Goal: Task Accomplishment & Management: Manage account settings

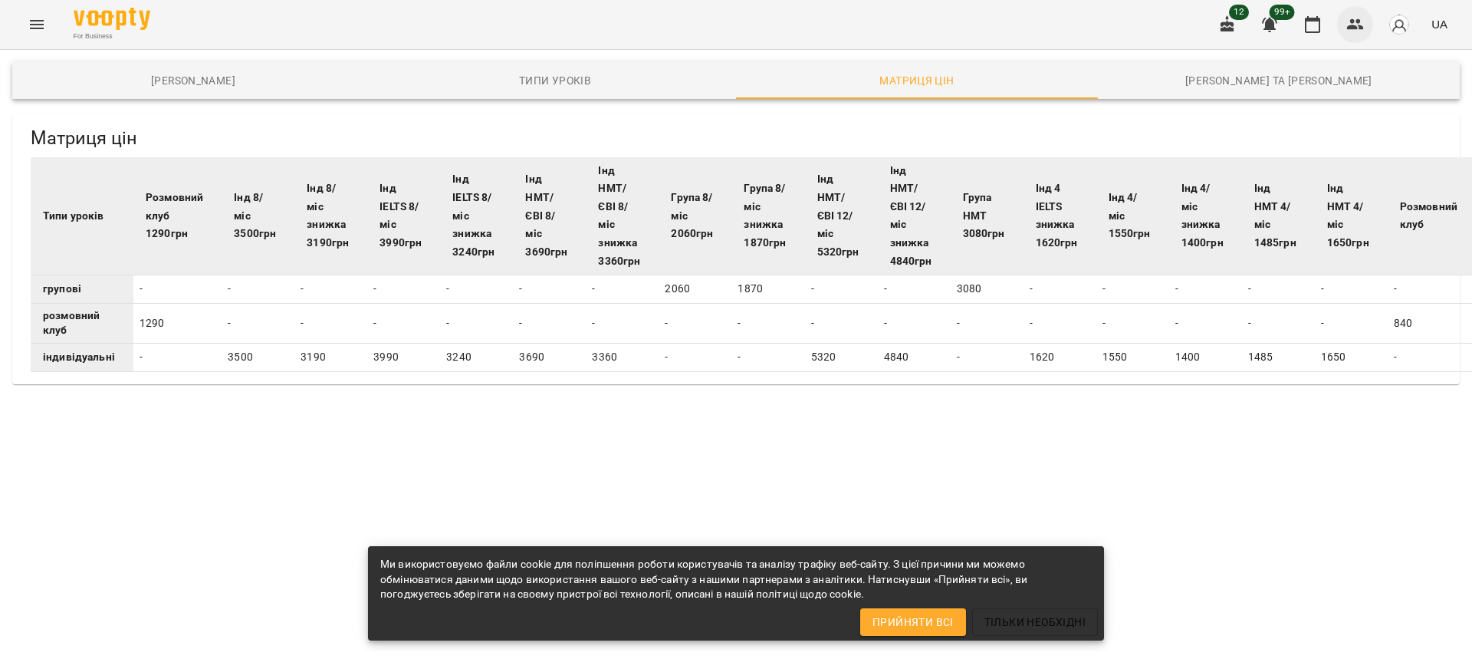
click at [716, 18] on icon "button" at bounding box center [1355, 24] width 18 height 18
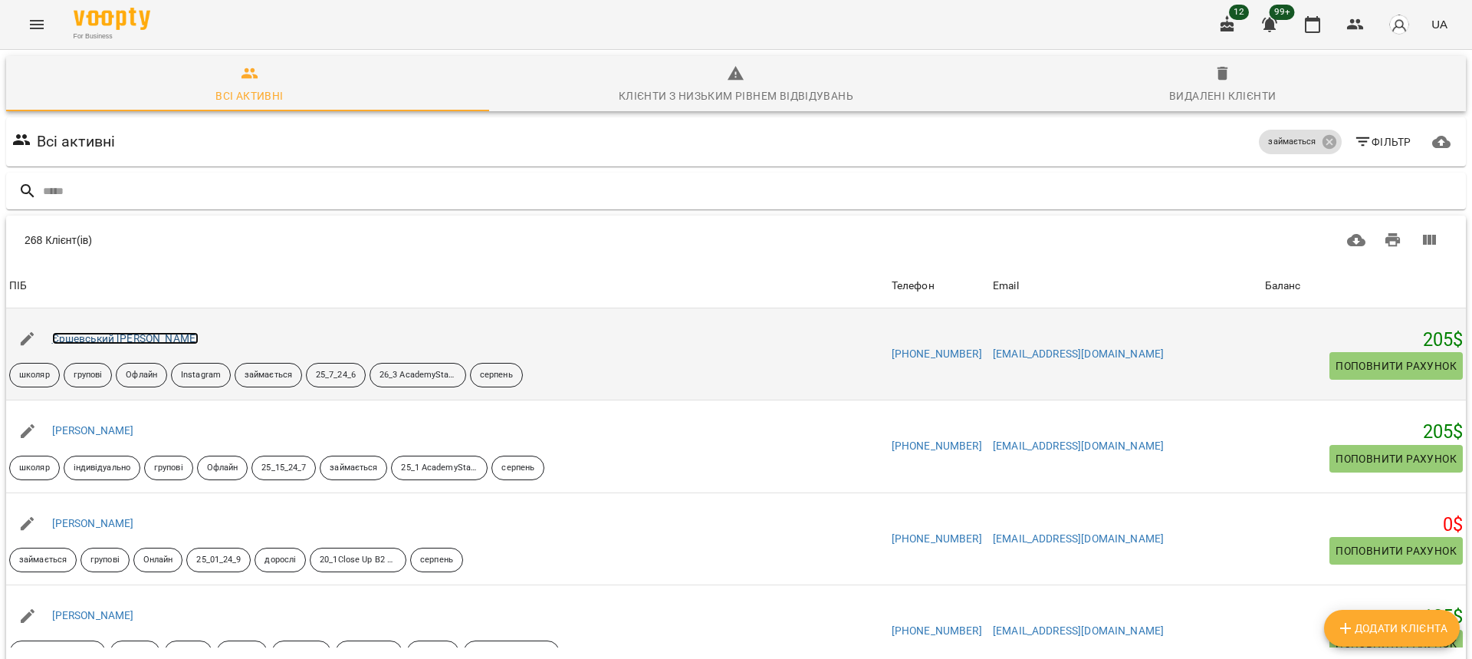
click at [123, 338] on link "Єршевський Марк" at bounding box center [125, 338] width 147 height 12
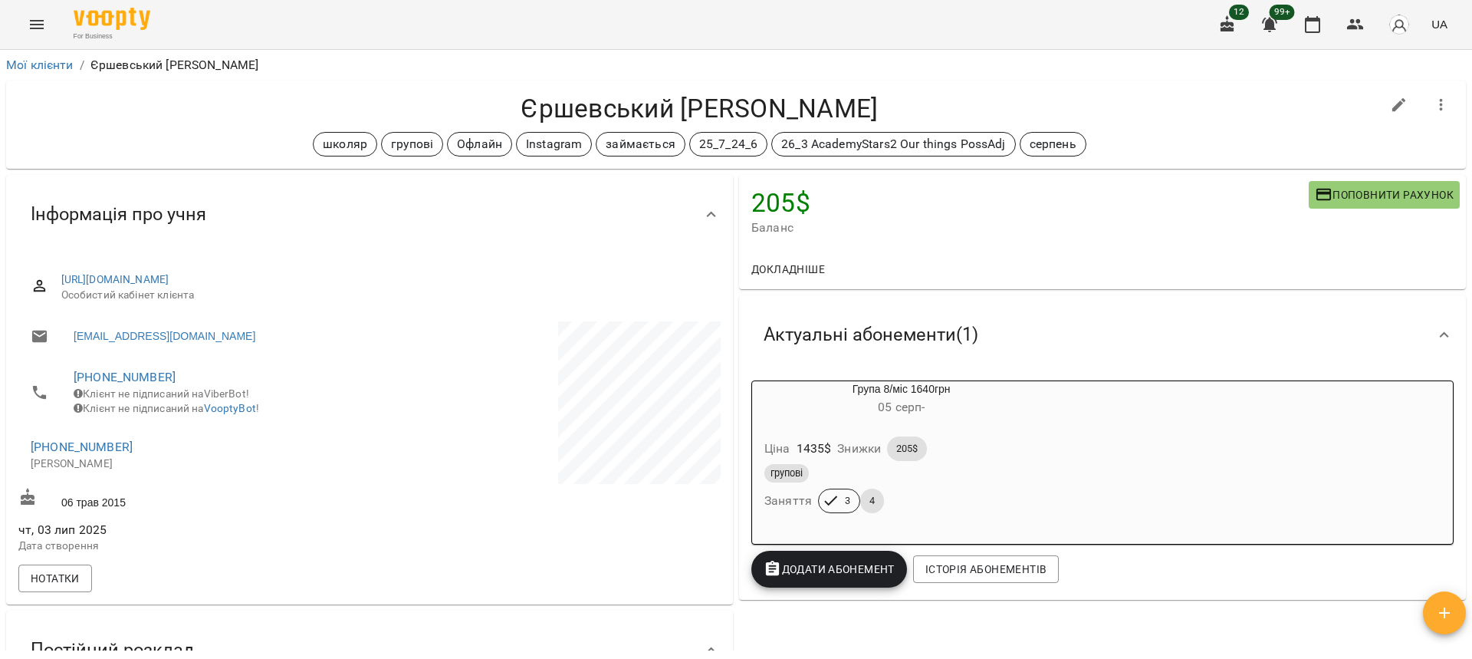
click at [4, 235] on div "Інформація про учня https://www.voopty.com/client/67e2bd1bcdfcd2fca8e8c93c/6866…" at bounding box center [369, 389] width 733 height 435
click at [716, 567] on span "Додати Абонемент" at bounding box center [829, 569] width 131 height 18
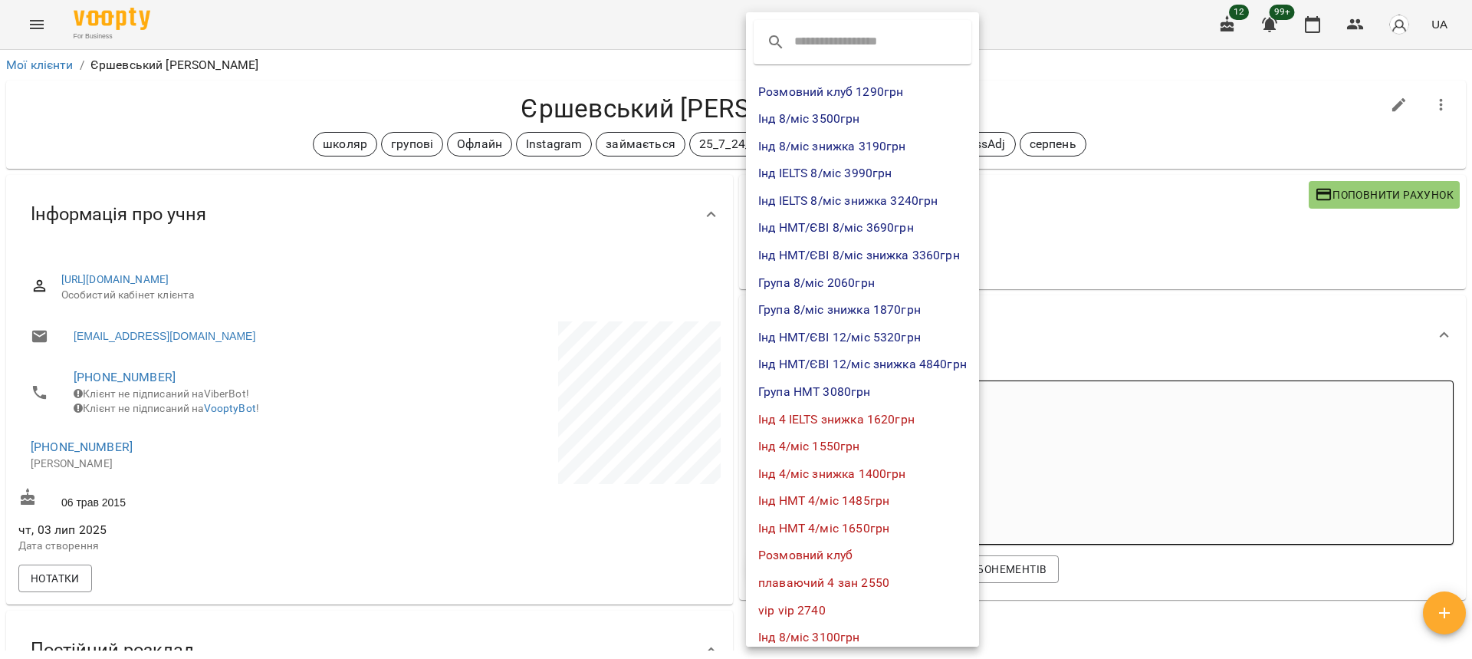
click at [716, 329] on div at bounding box center [736, 329] width 1472 height 659
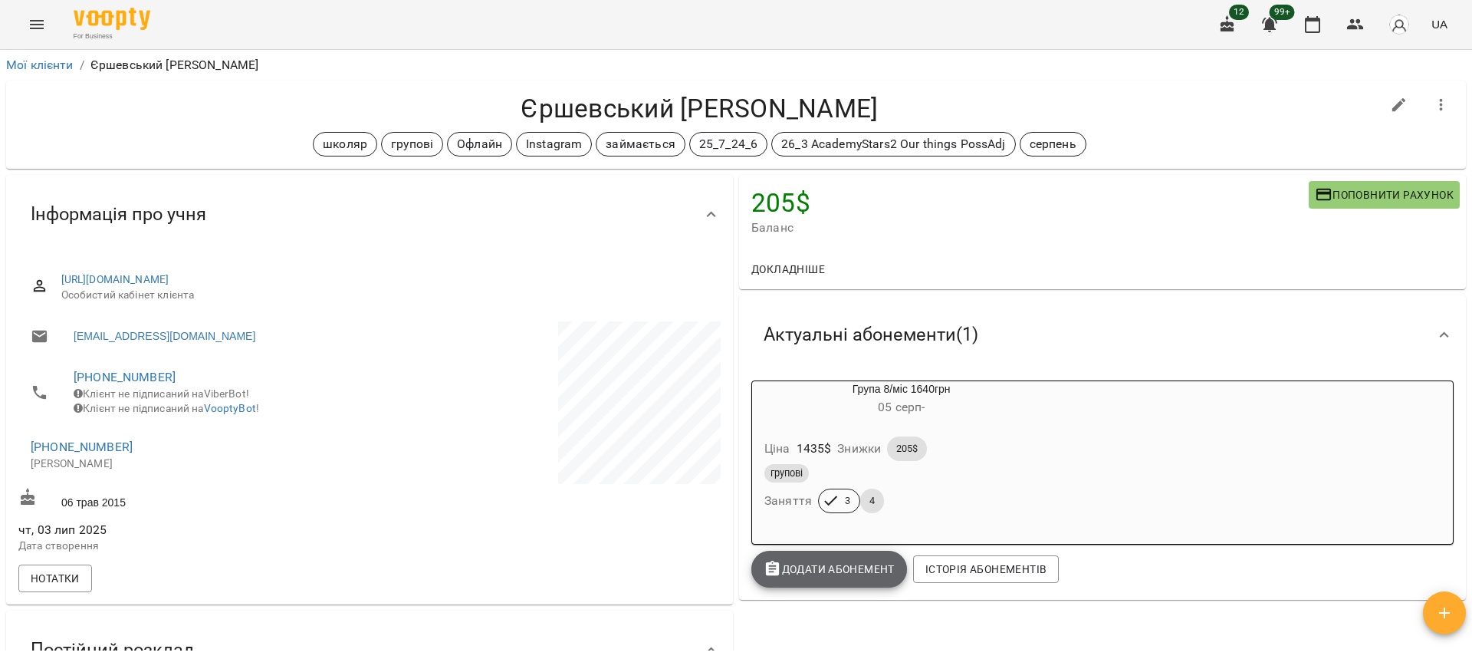
click at [716, 556] on button "Додати Абонемент" at bounding box center [829, 568] width 156 height 37
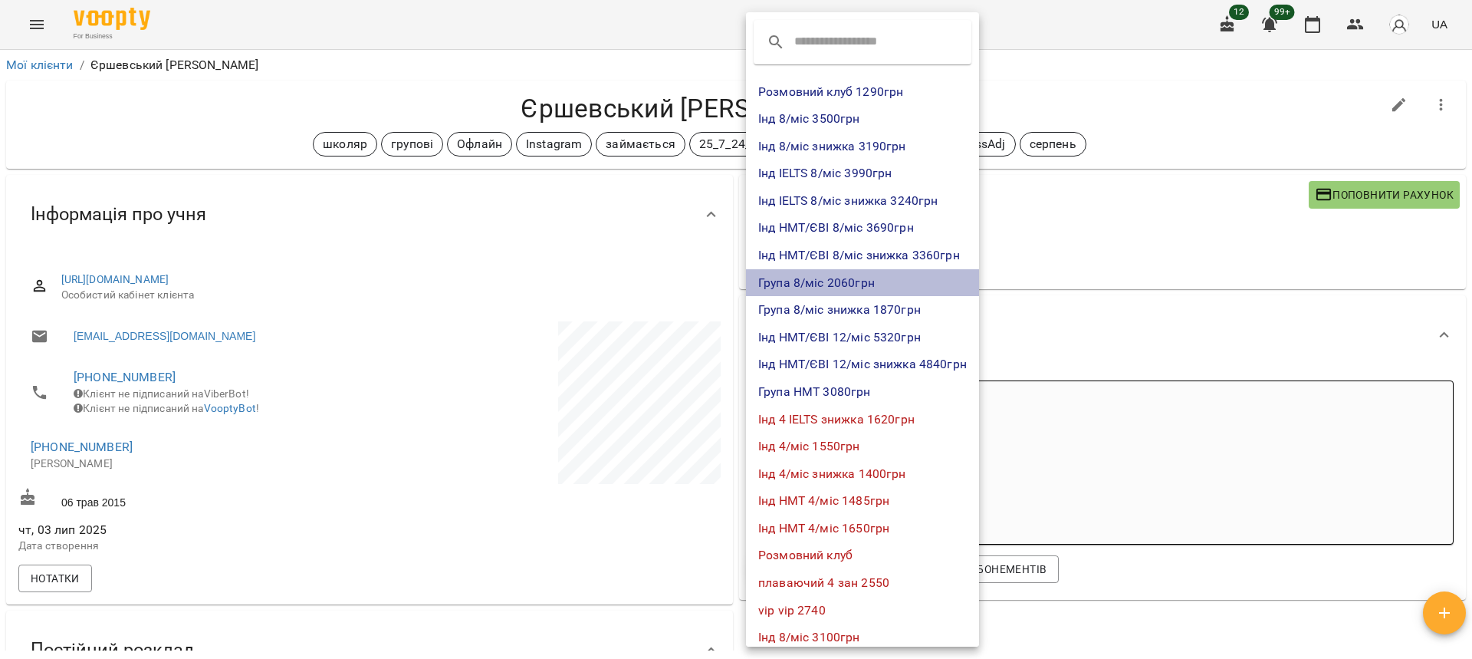
click at [716, 276] on li "Група 8/міс 2060грн" at bounding box center [862, 283] width 233 height 28
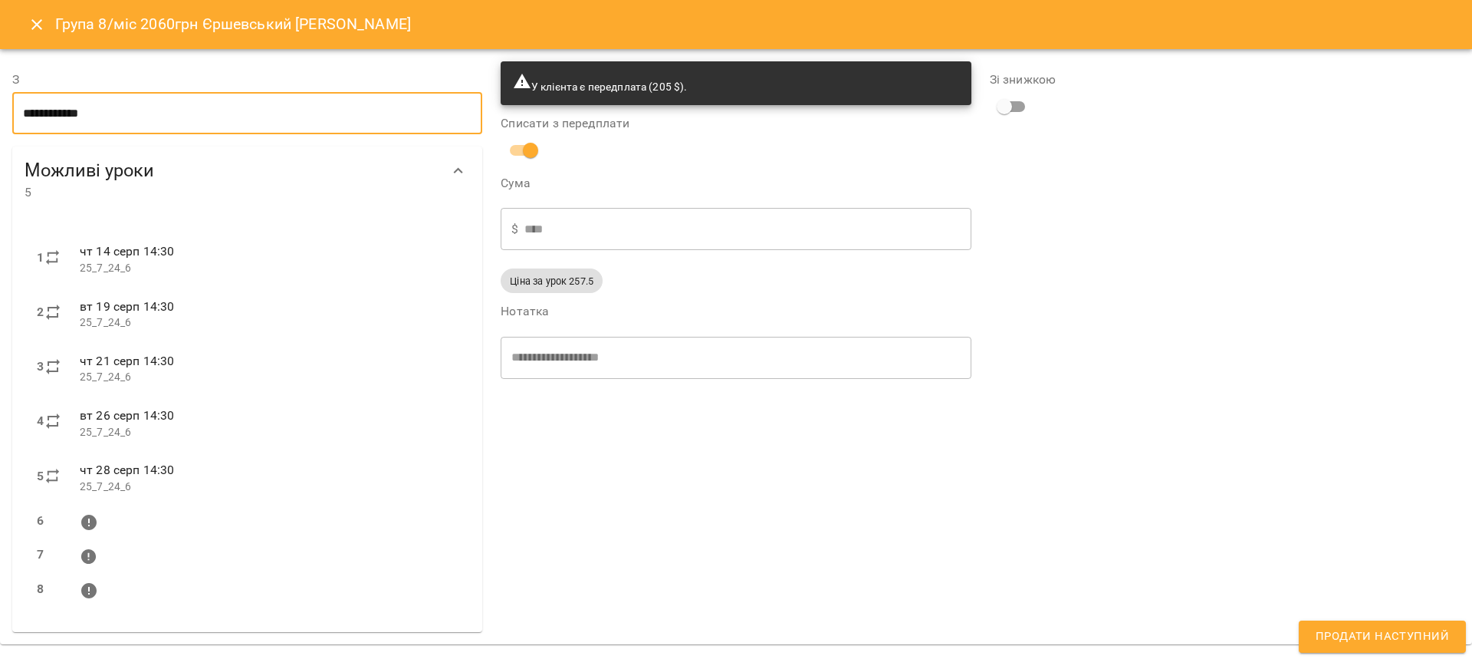
click at [84, 110] on input "**********" at bounding box center [247, 113] width 470 height 43
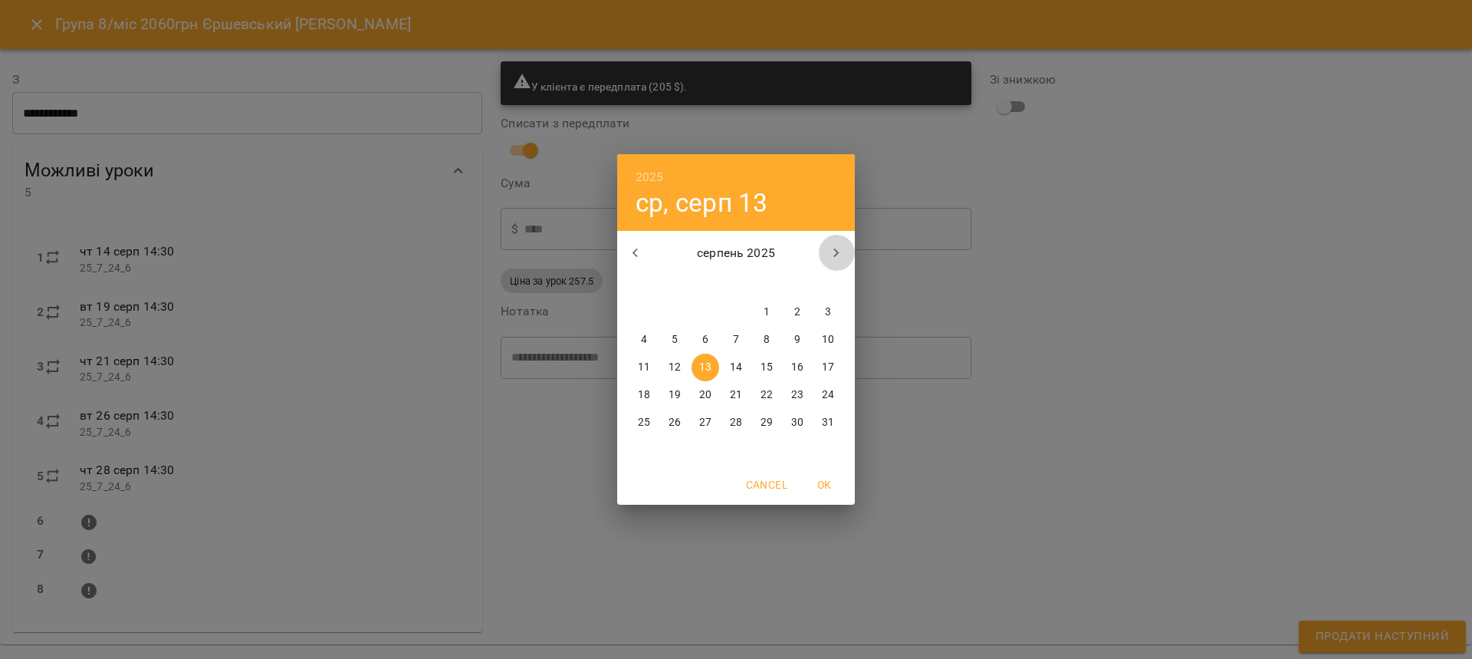
click at [716, 260] on icon "button" at bounding box center [836, 253] width 18 height 18
click at [642, 310] on p "1" at bounding box center [644, 311] width 6 height 15
type input "**********"
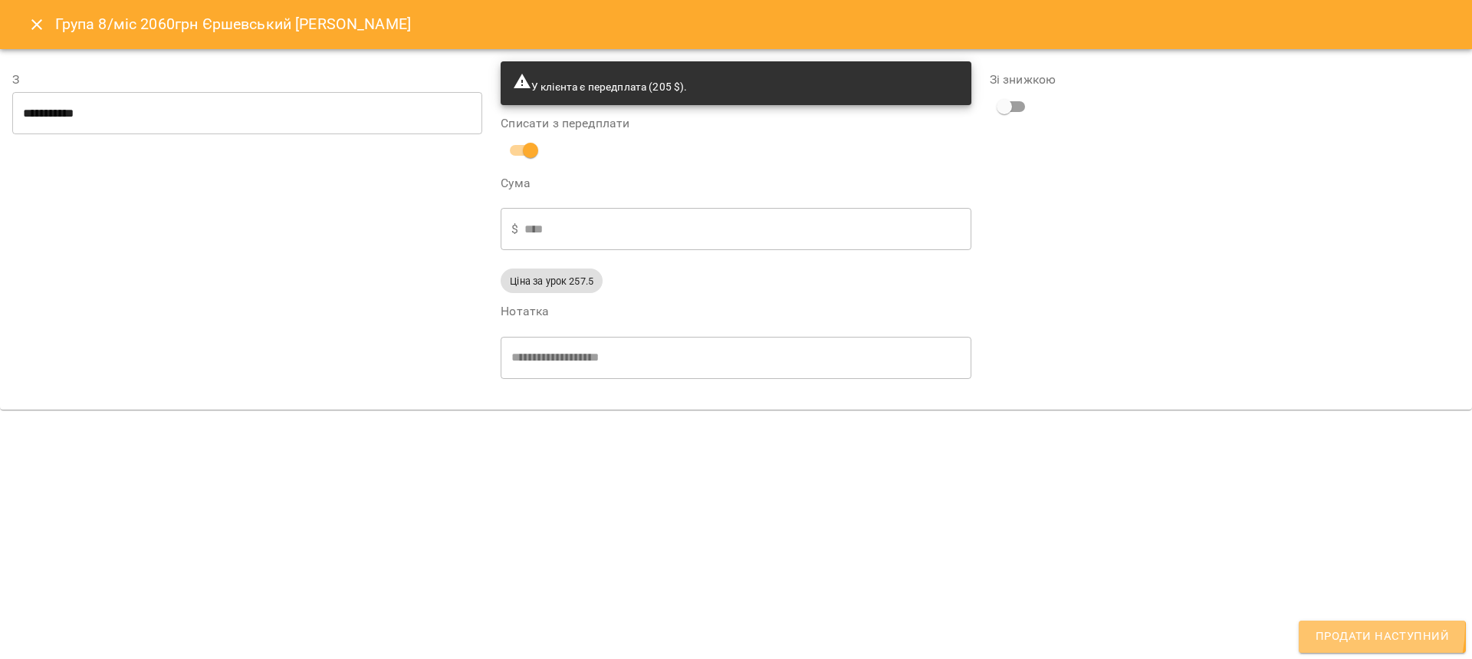
click at [716, 626] on span "Продати наступний" at bounding box center [1382, 636] width 133 height 20
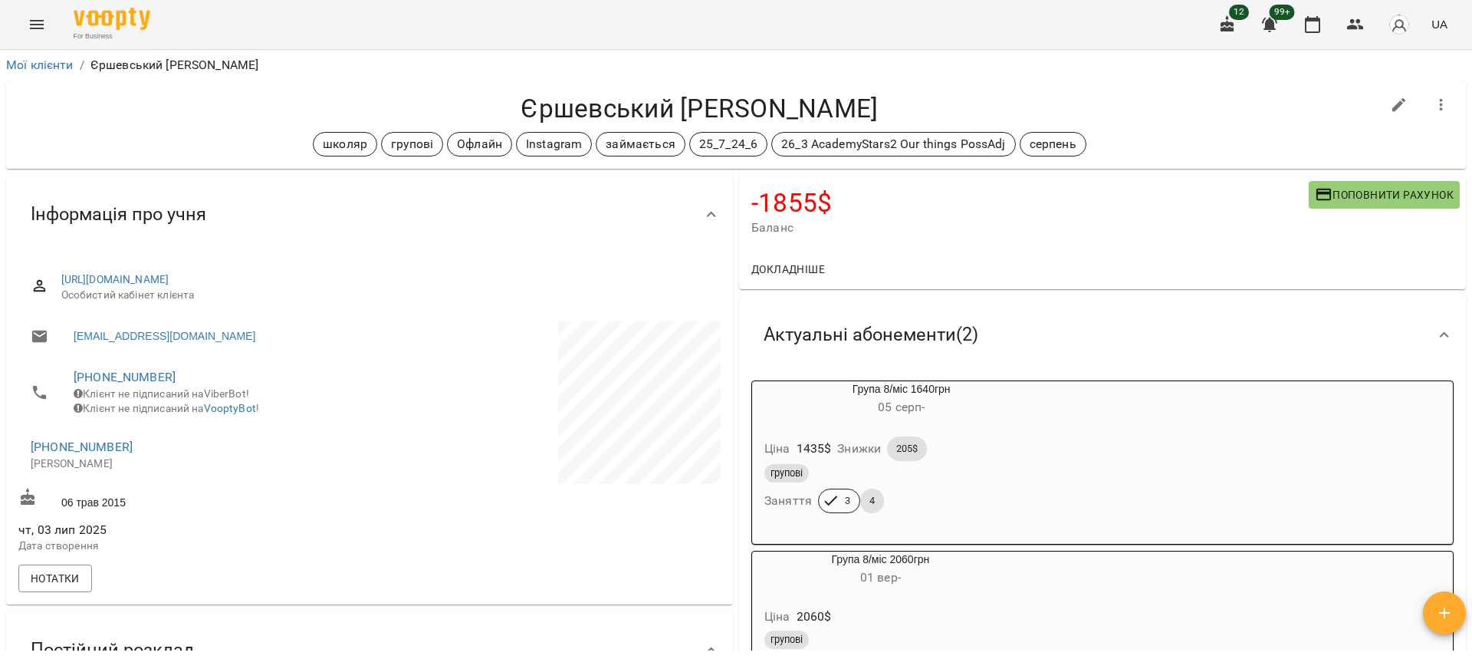
click at [716, 588] on h6 "01 вер -" at bounding box center [880, 577] width 257 height 21
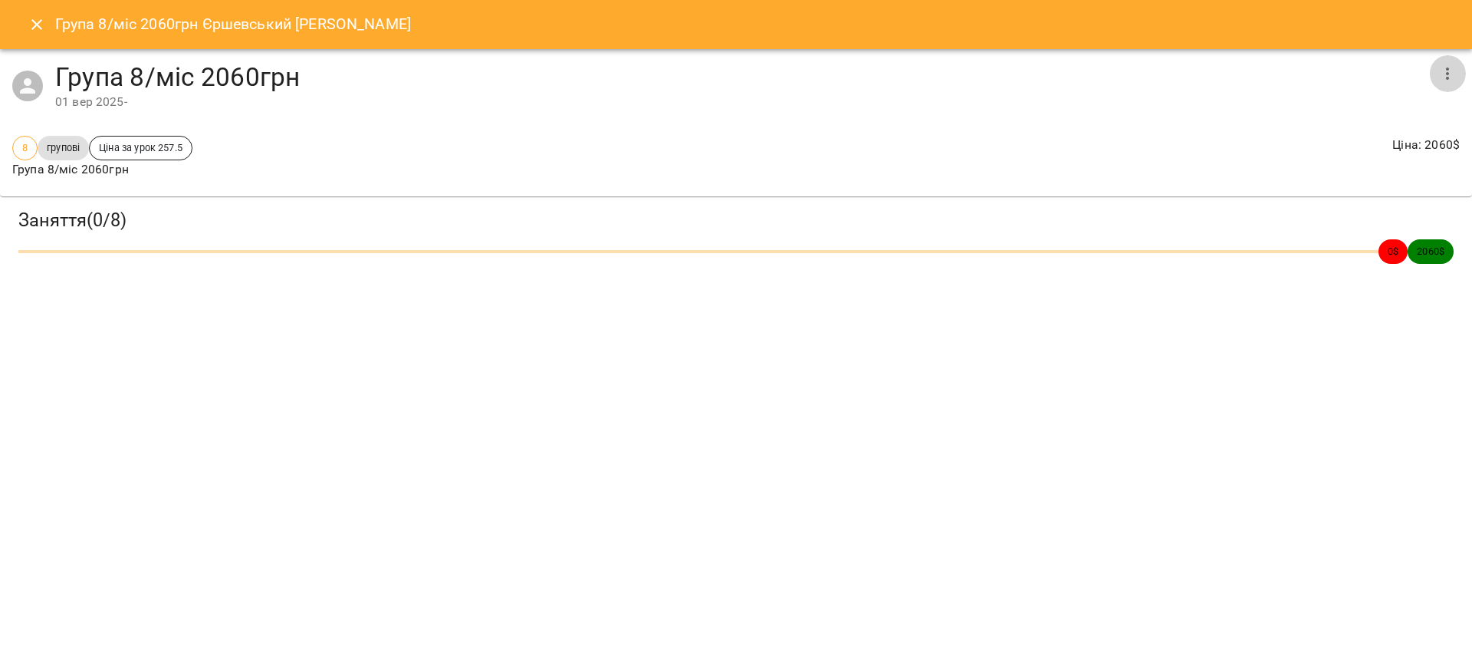
click at [716, 69] on icon "button" at bounding box center [1447, 73] width 3 height 12
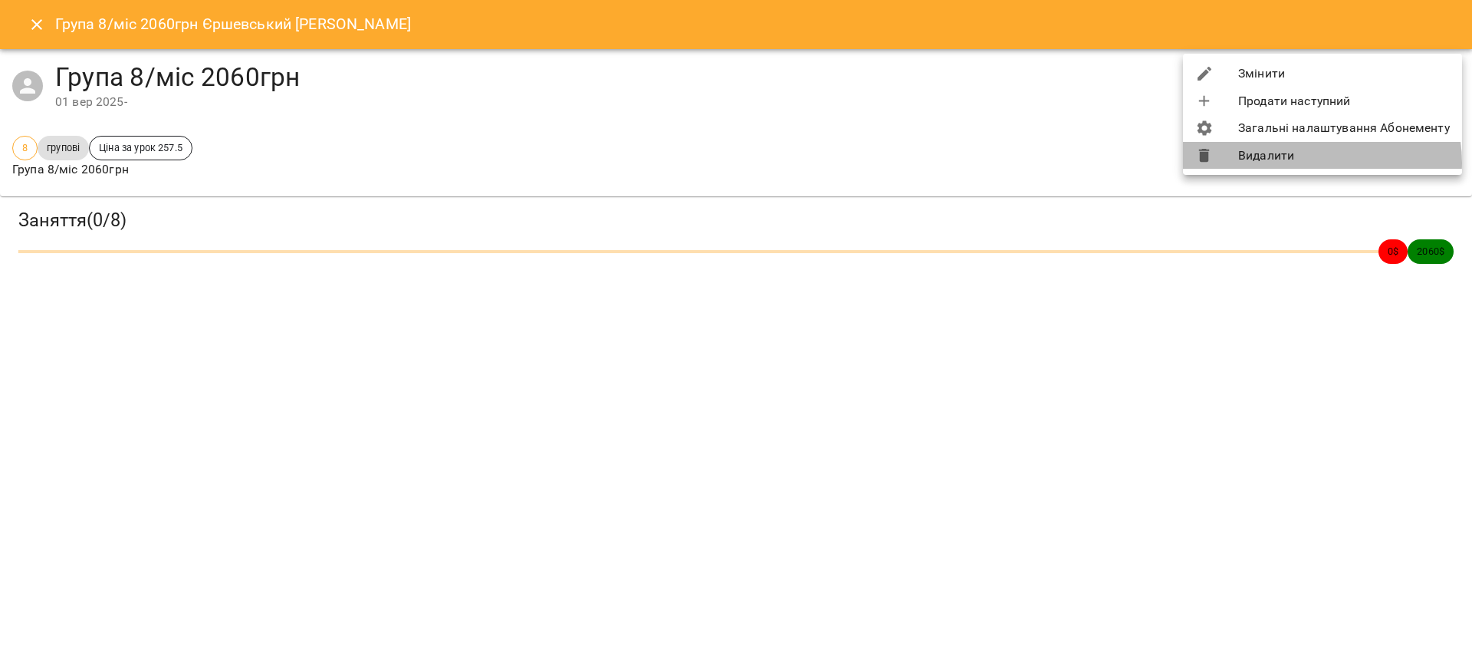
click at [716, 163] on li "Видалити" at bounding box center [1322, 156] width 279 height 28
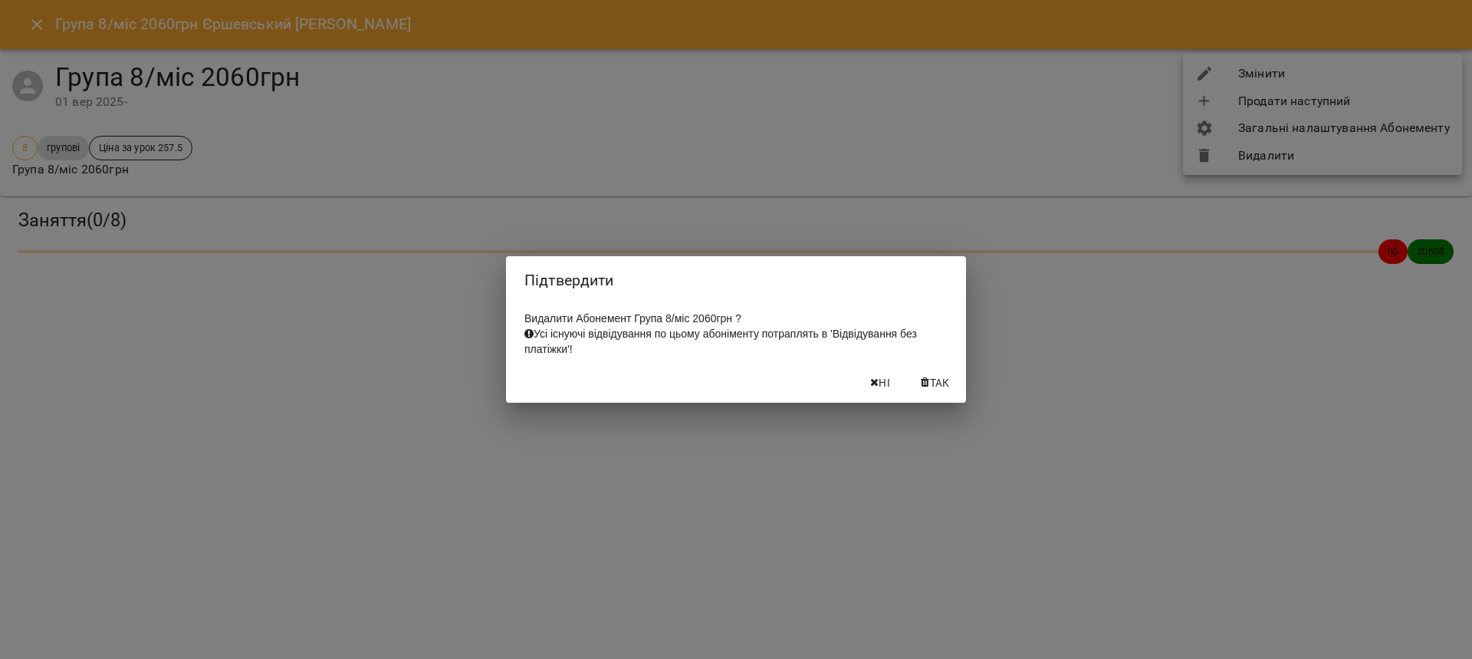
click at [716, 378] on button "Так" at bounding box center [935, 383] width 49 height 28
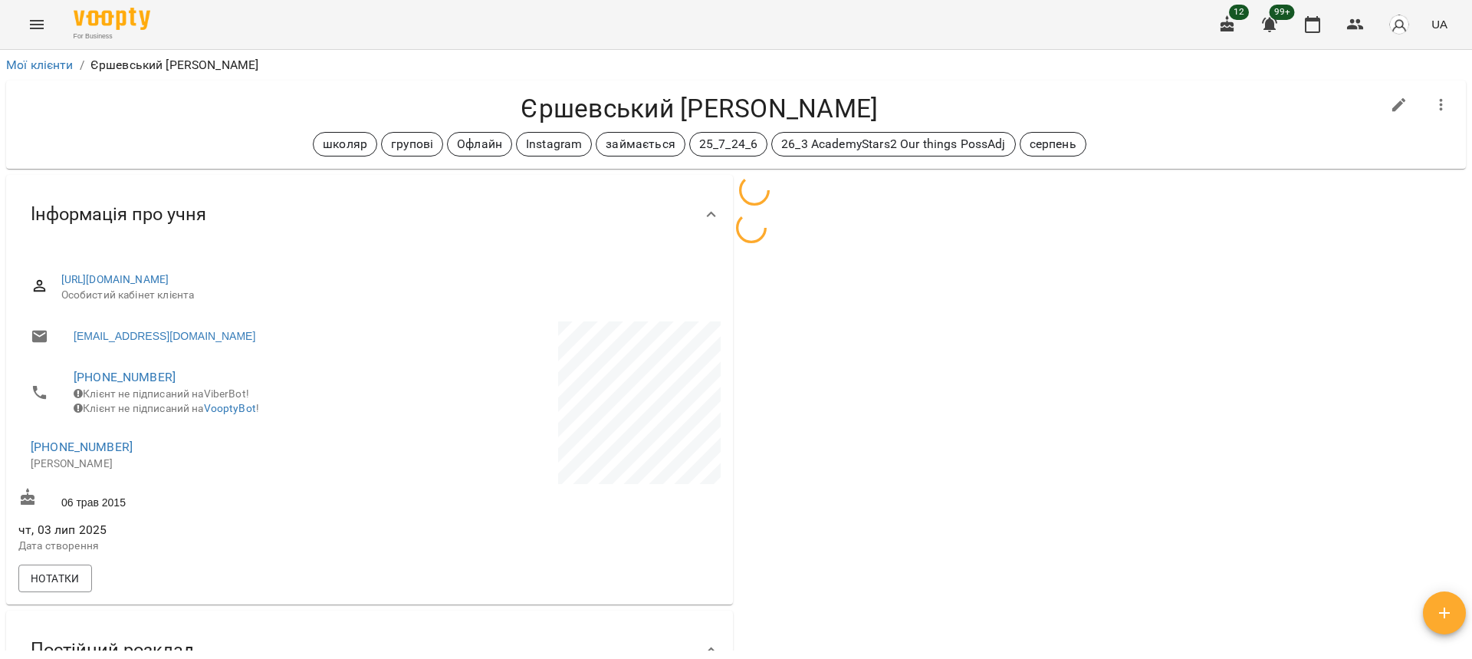
scroll to position [51, 0]
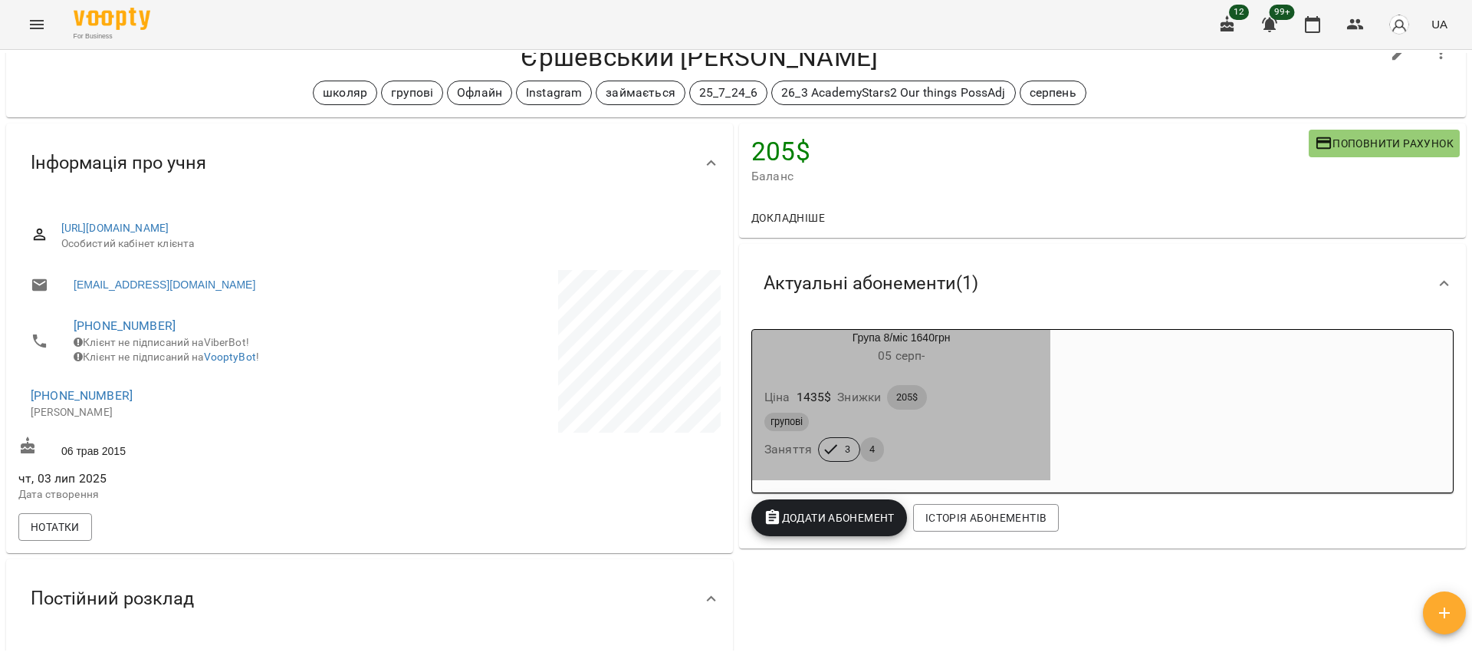
click at [716, 387] on div "Ціна 1435 $ Знижки 205$" at bounding box center [901, 397] width 280 height 31
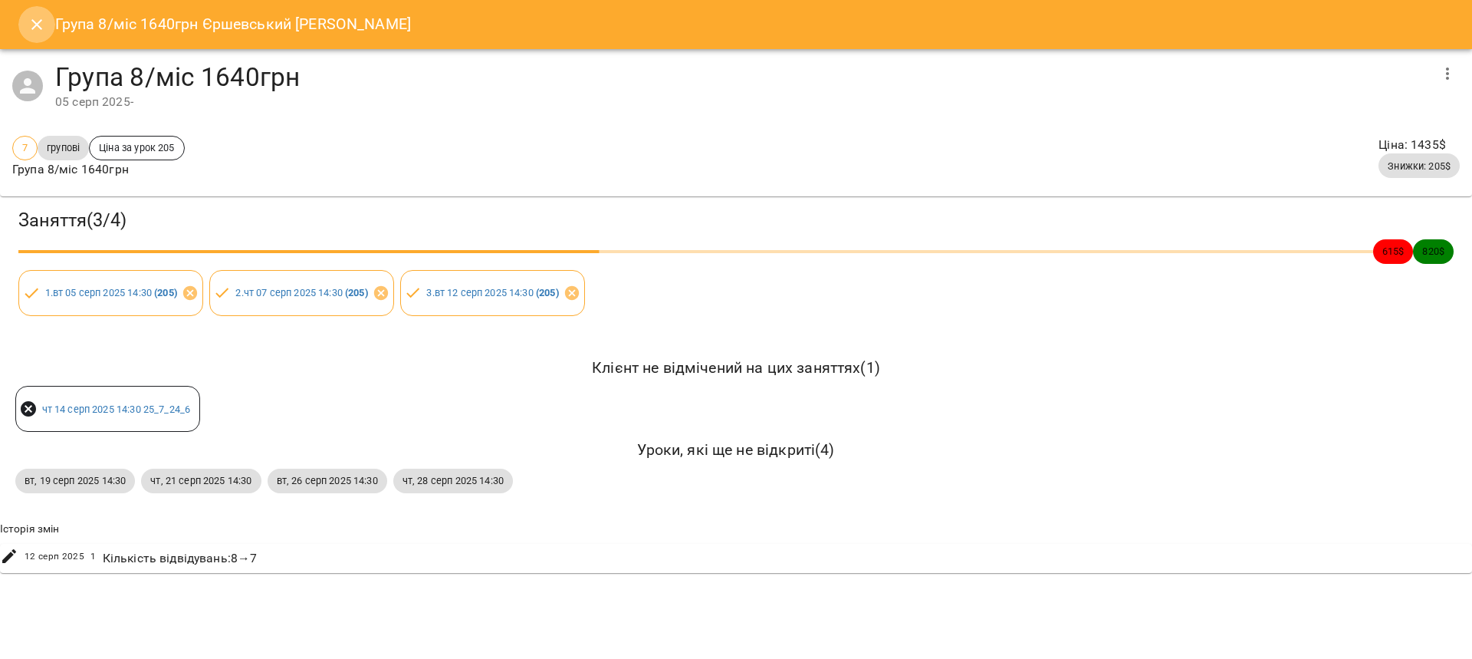
click at [34, 15] on icon "Close" at bounding box center [37, 24] width 18 height 18
